Goal: Task Accomplishment & Management: Manage account settings

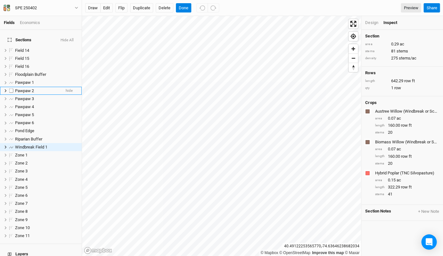
click at [44, 87] on div "Fields Economics Sections Hide All Field 14 hide Field 15 hide Field 16 hide Fl…" at bounding box center [221, 128] width 443 height 256
click at [11, 79] on label at bounding box center [11, 83] width 8 height 8
click at [11, 81] on input "checkbox" at bounding box center [11, 83] width 4 height 4
checkbox input "true"
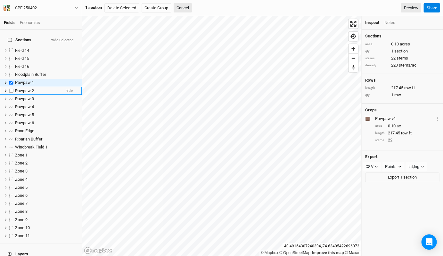
click at [10, 87] on label at bounding box center [11, 91] width 8 height 8
click at [10, 89] on input "checkbox" at bounding box center [11, 91] width 4 height 4
checkbox input "true"
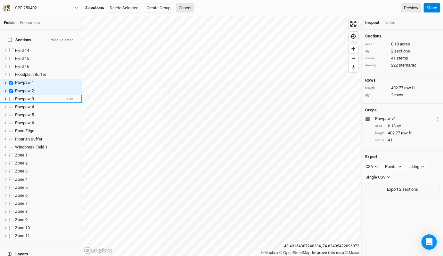
click at [10, 95] on label at bounding box center [11, 99] width 8 height 8
click at [10, 97] on input "checkbox" at bounding box center [11, 99] width 4 height 4
checkbox input "true"
click at [9, 103] on label at bounding box center [11, 107] width 8 height 8
click at [9, 105] on input "checkbox" at bounding box center [11, 107] width 4 height 4
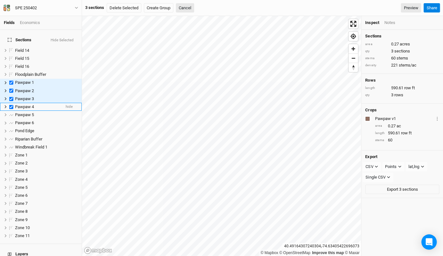
checkbox input "true"
click at [11, 111] on label at bounding box center [11, 115] width 8 height 8
click at [11, 113] on input "checkbox" at bounding box center [11, 115] width 4 height 4
checkbox input "true"
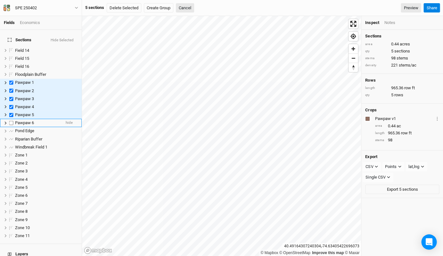
click at [12, 119] on label at bounding box center [11, 123] width 8 height 8
click at [12, 121] on input "checkbox" at bounding box center [11, 123] width 4 height 4
checkbox input "true"
